Goal: Find specific page/section

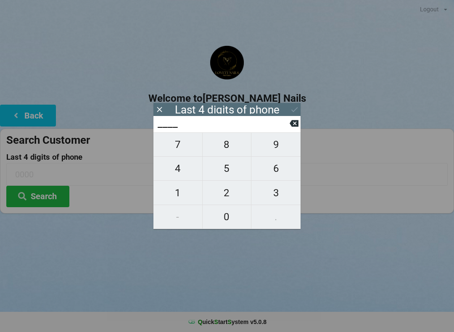
click at [275, 170] on span "6" at bounding box center [275, 169] width 49 height 18
type input "6___"
click at [274, 195] on span "3" at bounding box center [275, 193] width 49 height 18
type input "63__"
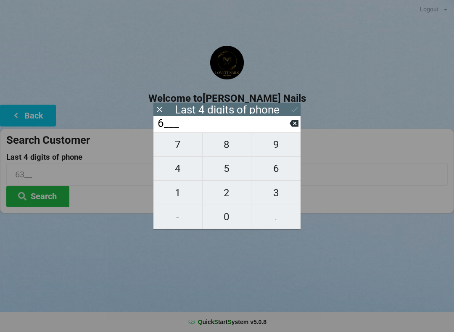
type input "63__"
click at [227, 150] on span "8" at bounding box center [227, 145] width 49 height 18
type input "638_"
click at [272, 171] on span "6" at bounding box center [275, 169] width 49 height 18
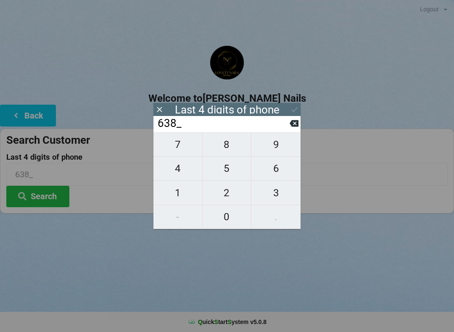
type input "6386"
click at [292, 105] on icon at bounding box center [294, 109] width 9 height 9
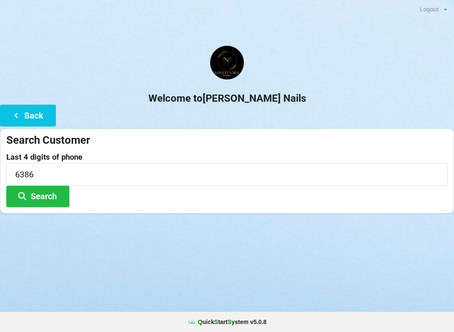
click at [47, 195] on button "Search" at bounding box center [37, 196] width 63 height 21
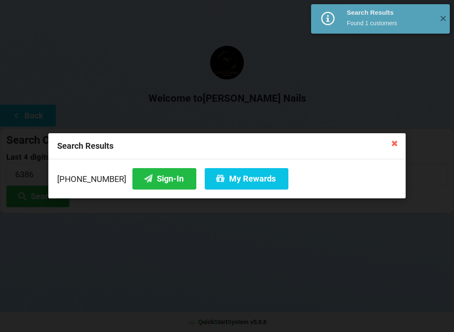
click at [224, 179] on button "My Rewards" at bounding box center [247, 178] width 84 height 21
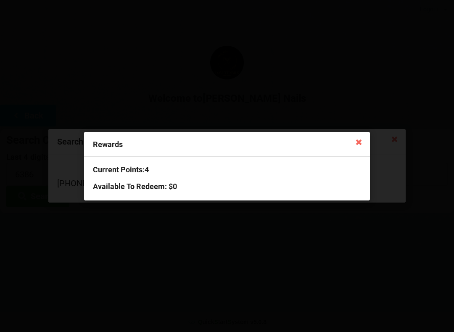
click at [358, 143] on icon at bounding box center [358, 141] width 13 height 13
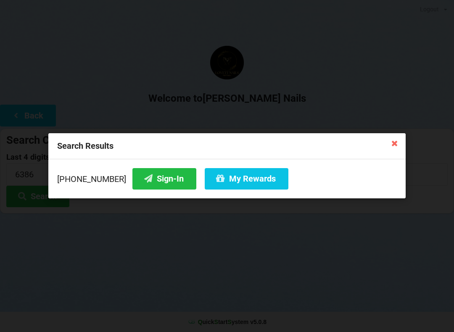
click at [155, 183] on button "Sign-In" at bounding box center [164, 178] width 64 height 21
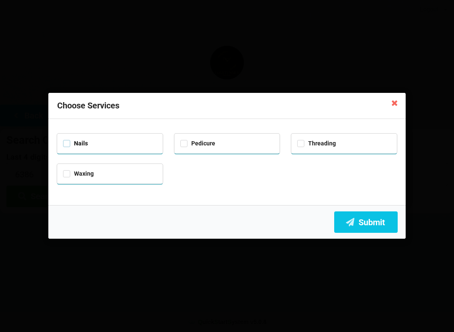
click at [87, 142] on label "Nails" at bounding box center [75, 143] width 25 height 7
checkbox input "true"
click at [368, 220] on button "Submit" at bounding box center [365, 221] width 63 height 21
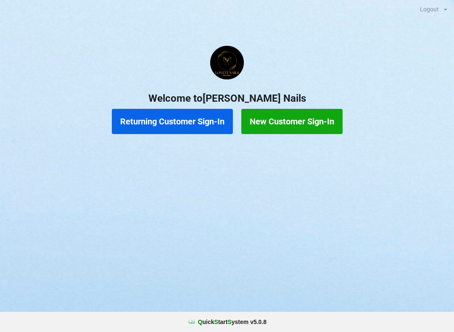
click at [159, 120] on button "Returning Customer Sign-In" at bounding box center [172, 121] width 121 height 25
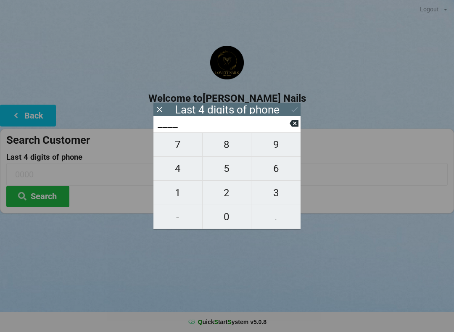
click at [282, 196] on span "3" at bounding box center [275, 193] width 49 height 18
type input "3___"
click at [276, 172] on span "6" at bounding box center [275, 169] width 49 height 18
type input "36__"
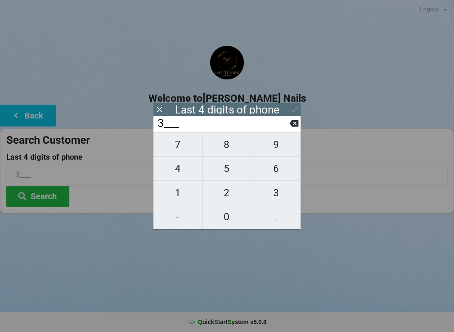
type input "36__"
click at [189, 176] on span "4" at bounding box center [177, 169] width 49 height 18
type input "364_"
click at [234, 226] on span "0" at bounding box center [227, 217] width 49 height 18
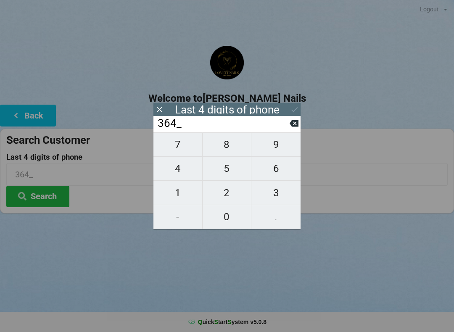
type input "3640"
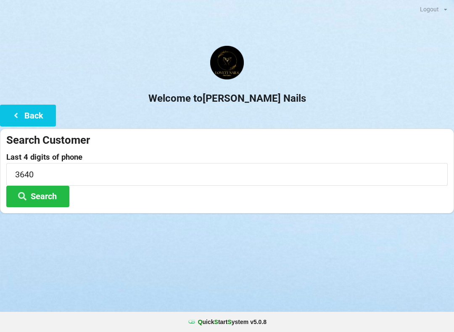
click at [51, 197] on button "Search" at bounding box center [37, 196] width 63 height 21
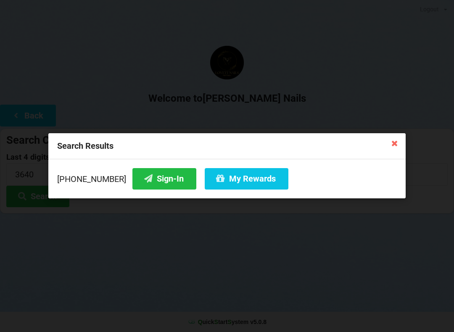
click at [160, 179] on button "Sign-In" at bounding box center [164, 178] width 64 height 21
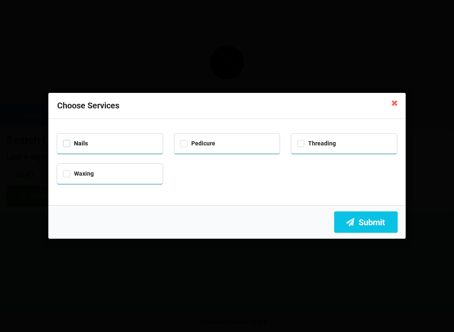
click at [70, 145] on label "Nails" at bounding box center [75, 143] width 25 height 7
checkbox input "true"
click at [362, 224] on button "Submit" at bounding box center [365, 221] width 63 height 21
